Goal: Go to known website: Access a specific website the user already knows

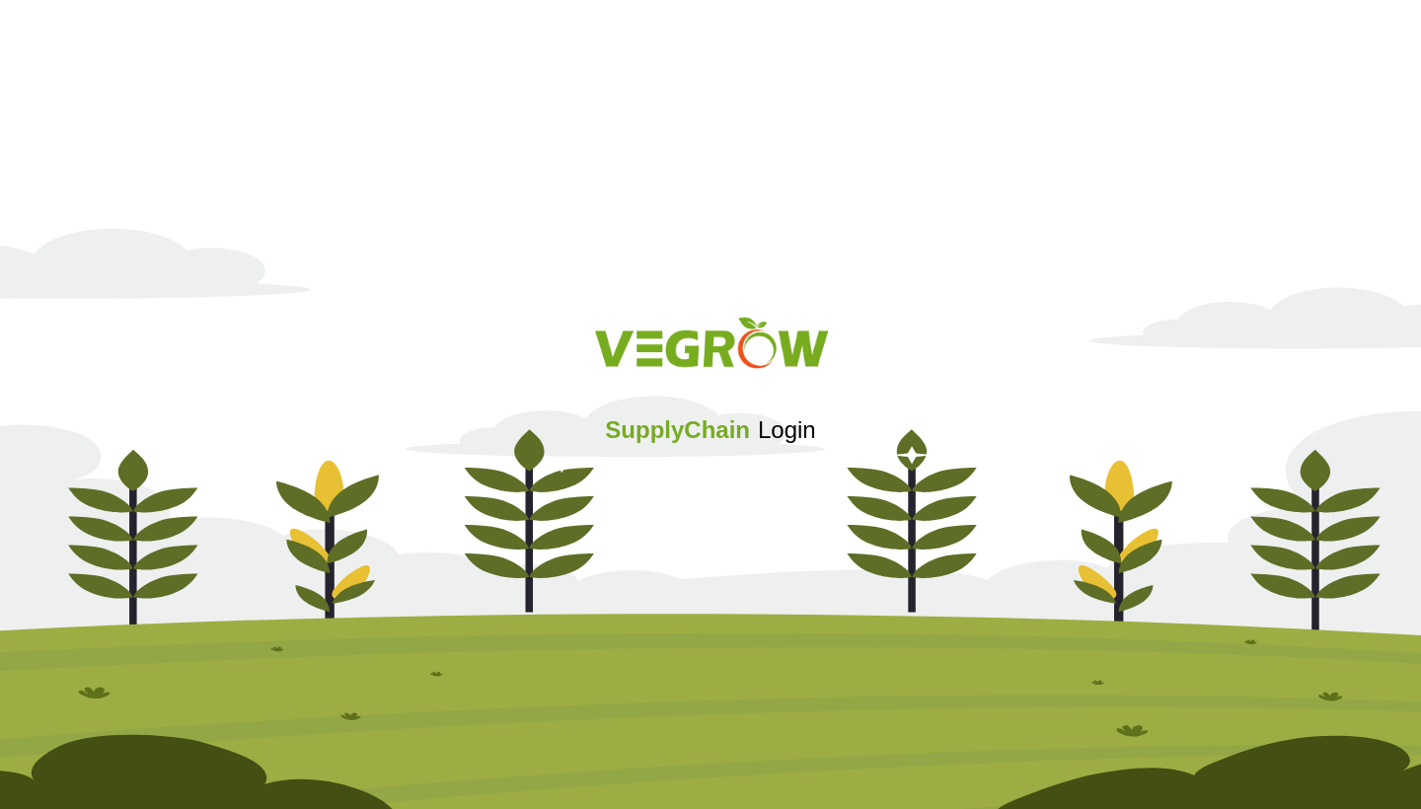
click at [709, 478] on div "Sign in with Google. Opens in new tab" at bounding box center [710, 483] width 191 height 43
click at [690, 485] on div "Sign in with Google. Opens in new tab" at bounding box center [710, 483] width 191 height 43
